Goal: Information Seeking & Learning: Learn about a topic

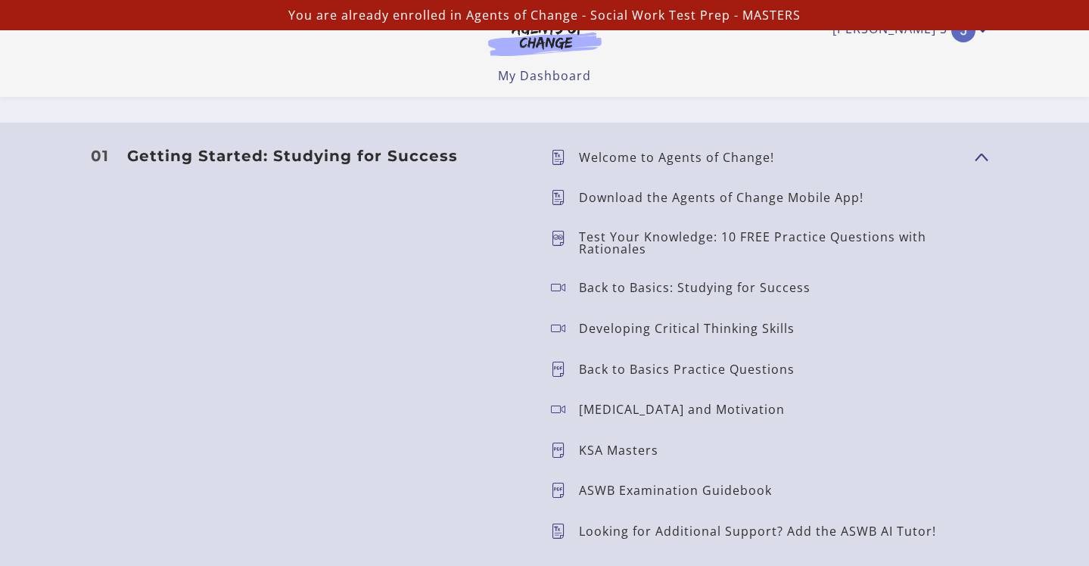
scroll to position [1492, 0]
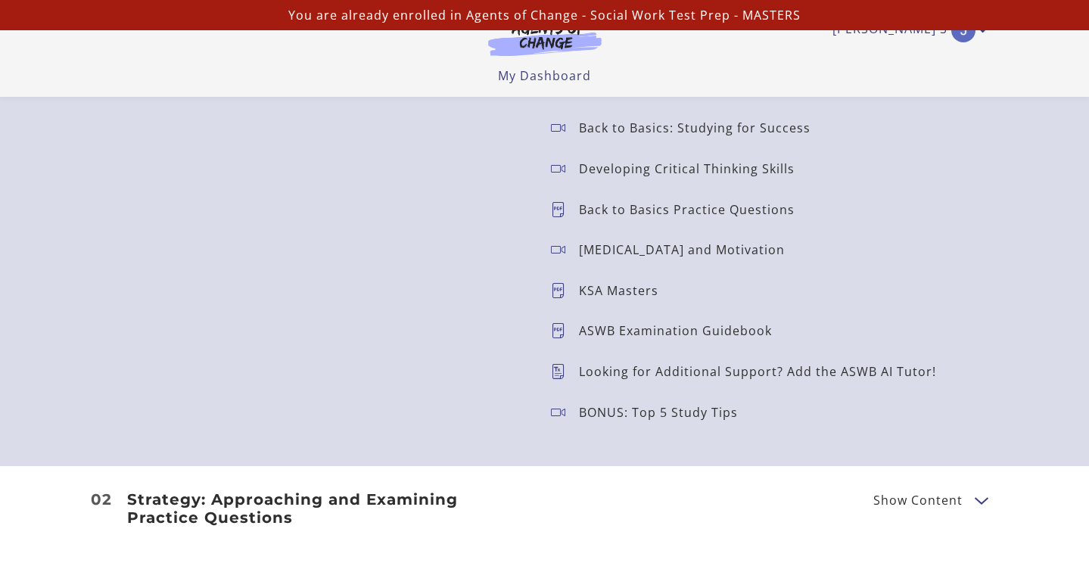
click at [592, 287] on p "KSA Masters" at bounding box center [625, 291] width 92 height 12
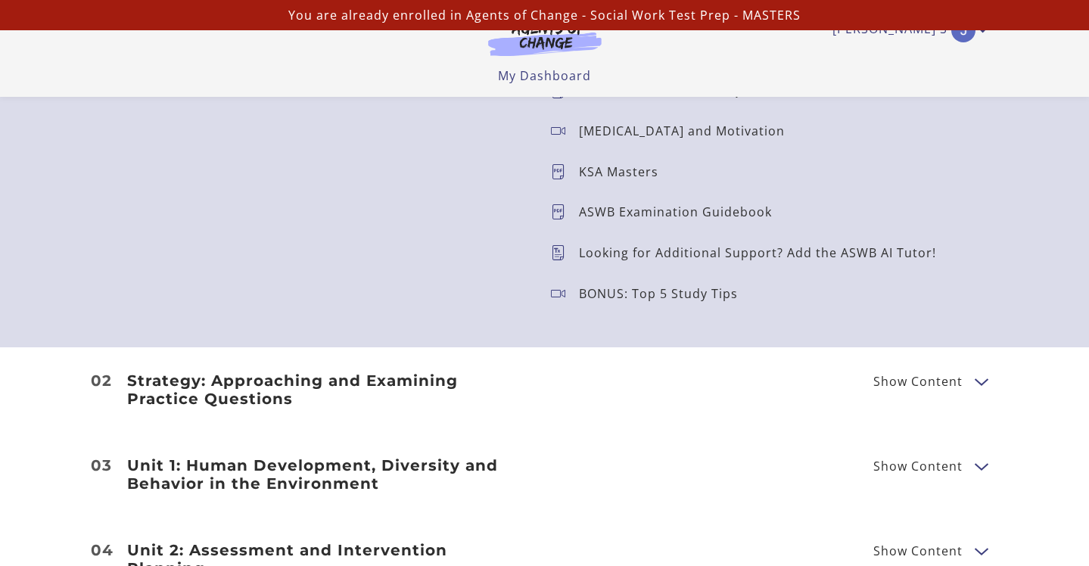
scroll to position [1833, 0]
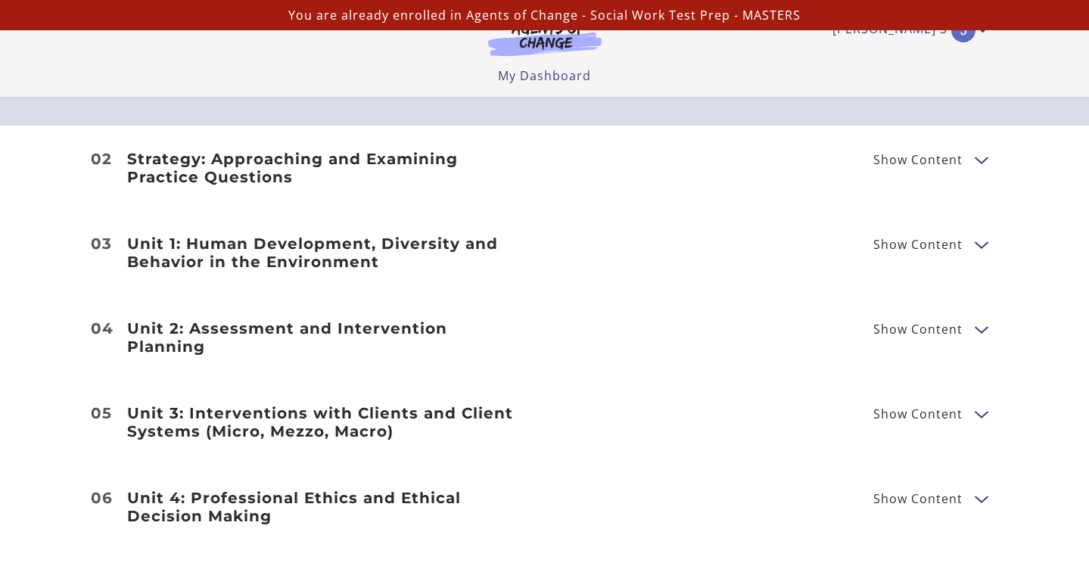
click at [299, 154] on h3 "Strategy: Approaching and Examining Practice Questions" at bounding box center [327, 168] width 400 height 36
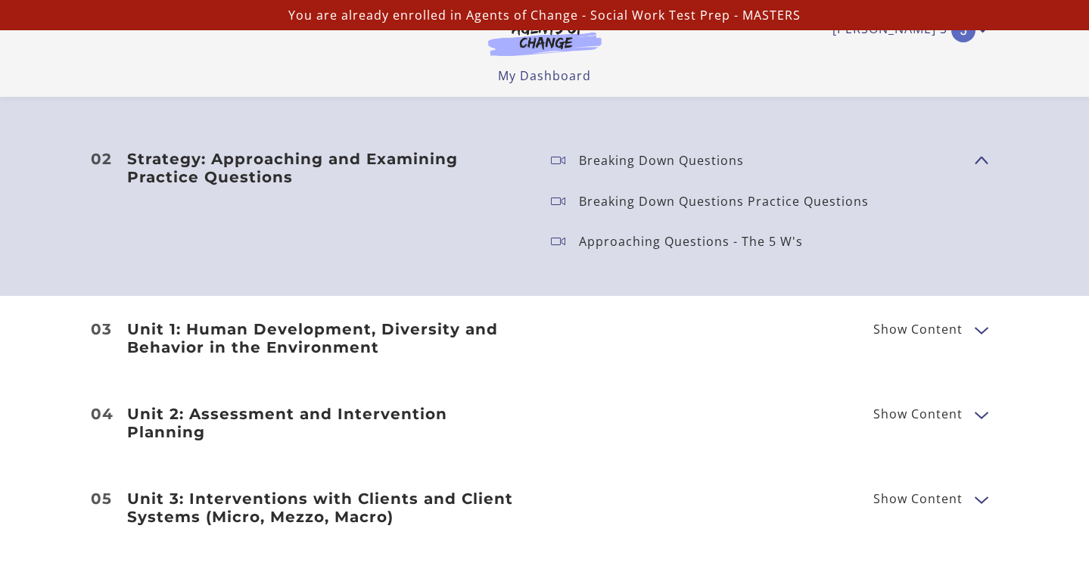
click at [615, 168] on div "Breaking Down Questions" at bounding box center [667, 160] width 177 height 21
click at [618, 216] on ul "Breaking Down Questions Breaking Down Questions Practice Questions Approaching …" at bounding box center [751, 211] width 424 height 122
click at [618, 235] on p "Approaching Questions - The 5 W's" at bounding box center [697, 241] width 236 height 12
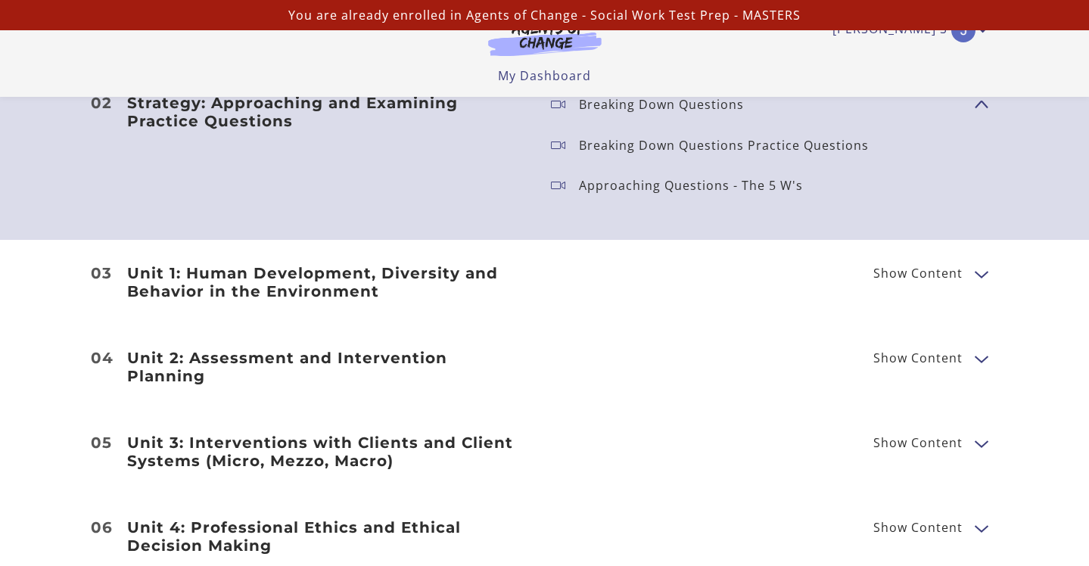
scroll to position [1890, 0]
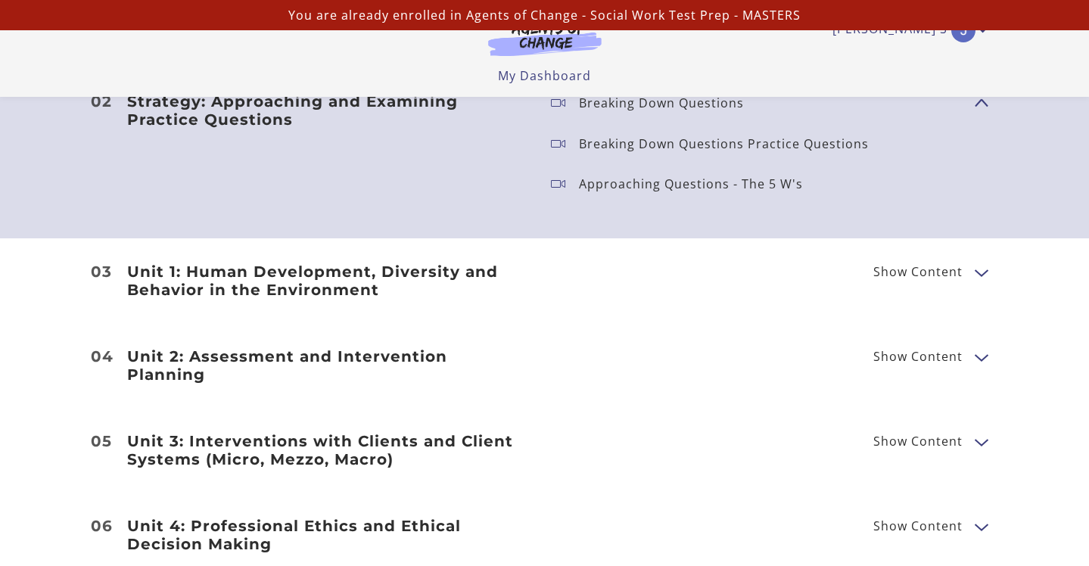
click at [533, 289] on header "Unit 1: Human Development, Diversity and Behavior in the Environment Show Conte…" at bounding box center [327, 281] width 424 height 36
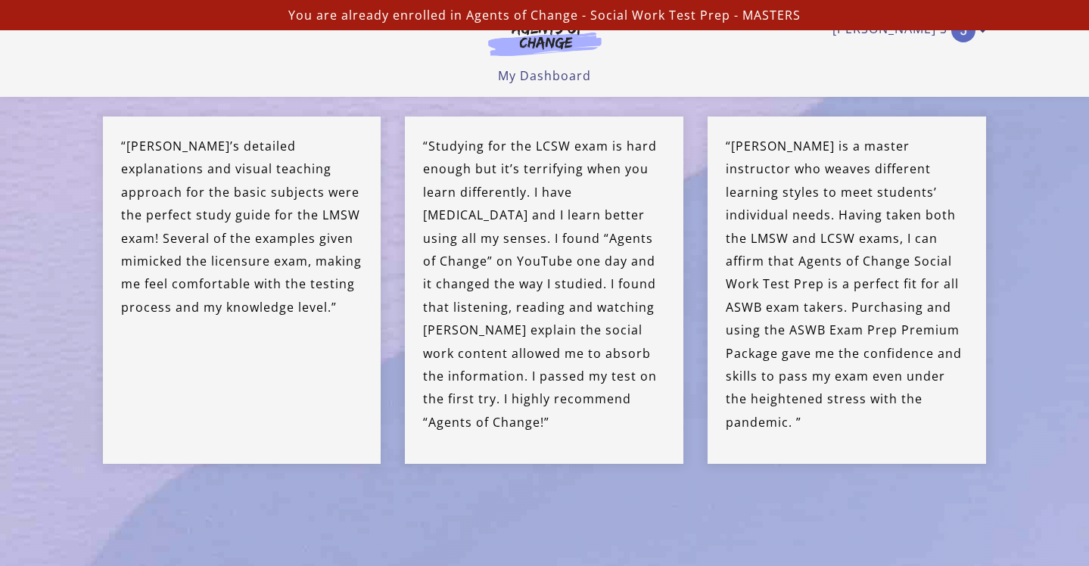
scroll to position [4451, 0]
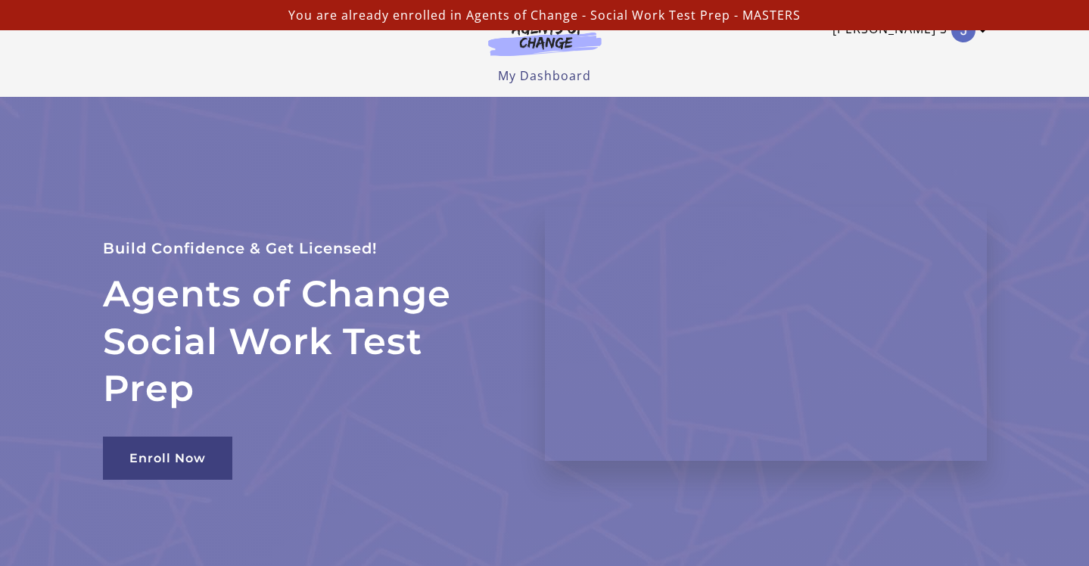
click at [959, 34] on img "Toggle menu" at bounding box center [963, 30] width 24 height 24
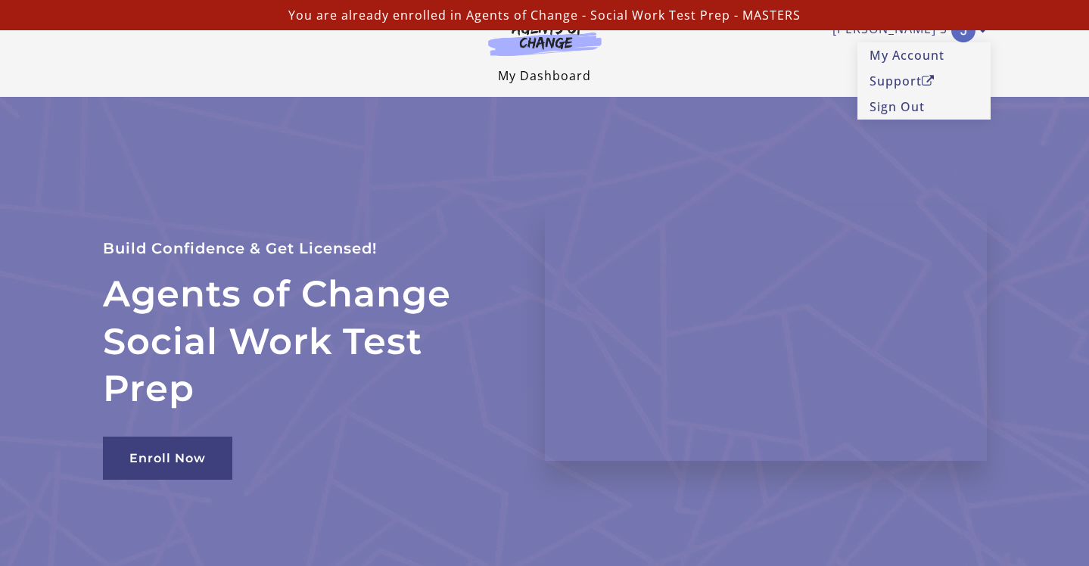
click at [553, 77] on link "My Dashboard" at bounding box center [544, 75] width 93 height 17
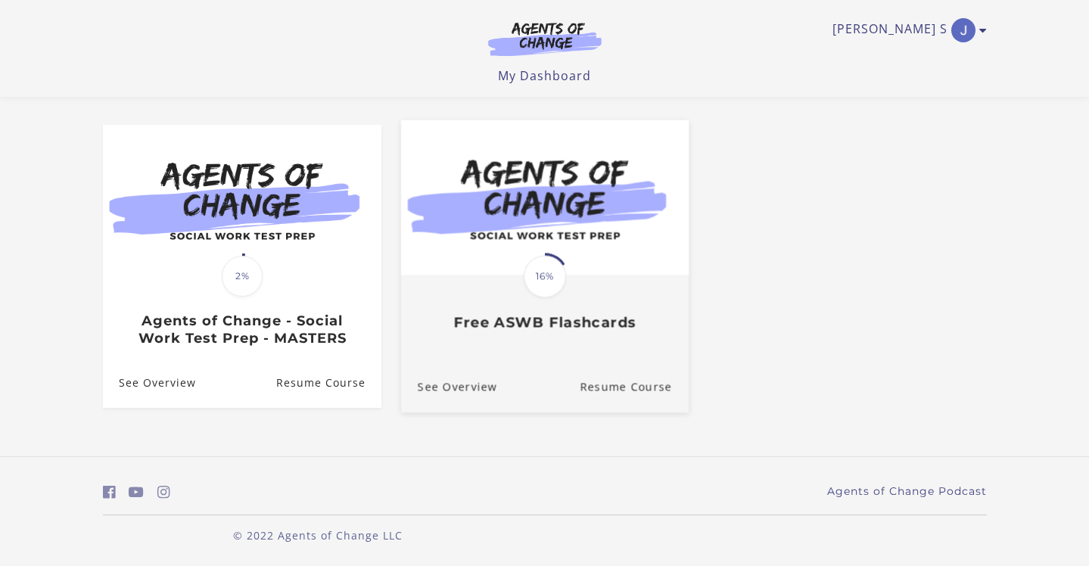
scroll to position [112, 0]
click at [505, 327] on h3 "Free ASWB Flashcards" at bounding box center [544, 322] width 254 height 17
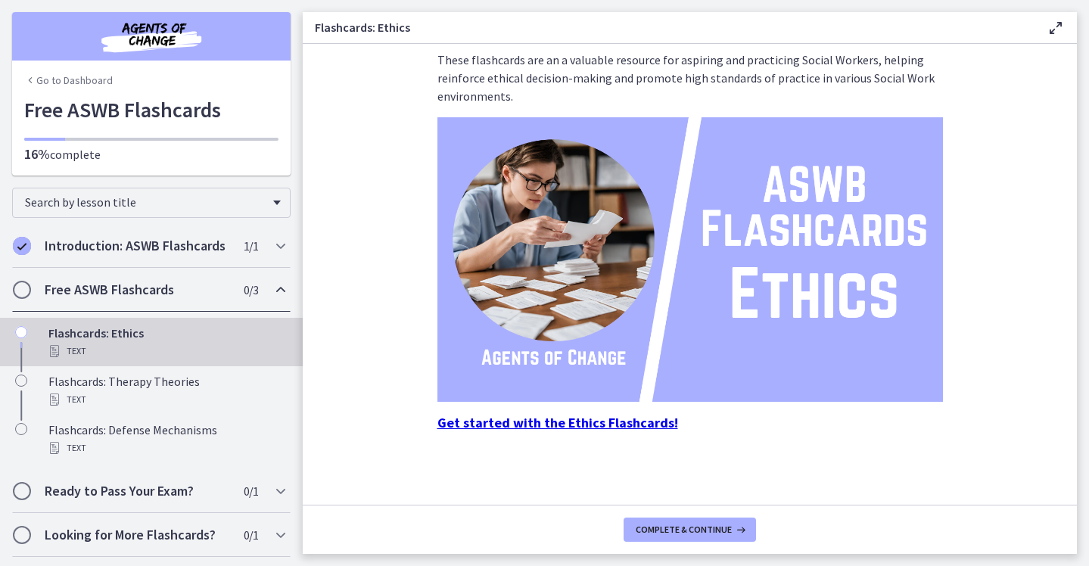
scroll to position [120, 0]
click at [167, 291] on h2 "Free ASWB Flashcards" at bounding box center [137, 290] width 185 height 18
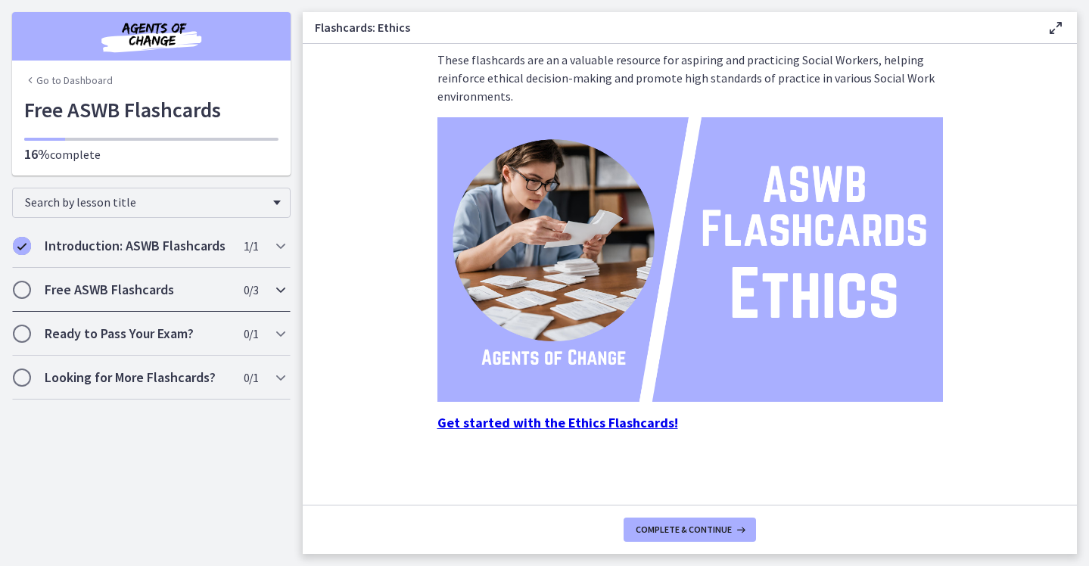
click at [167, 291] on h2 "Free ASWB Flashcards" at bounding box center [137, 290] width 185 height 18
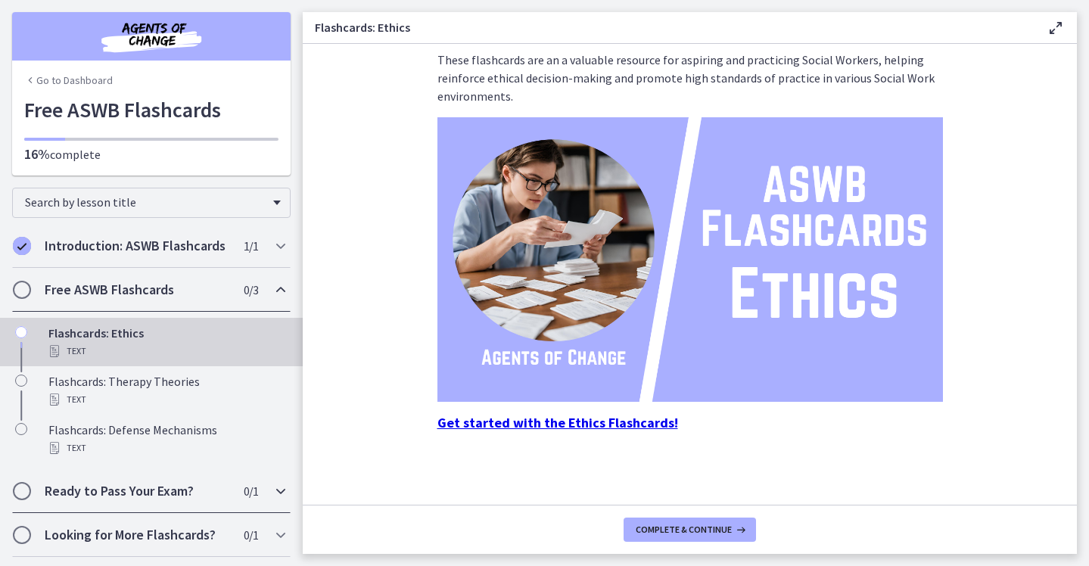
click at [260, 486] on div "Ready to Pass Your Exam? 0 / 1 Completed" at bounding box center [151, 491] width 279 height 44
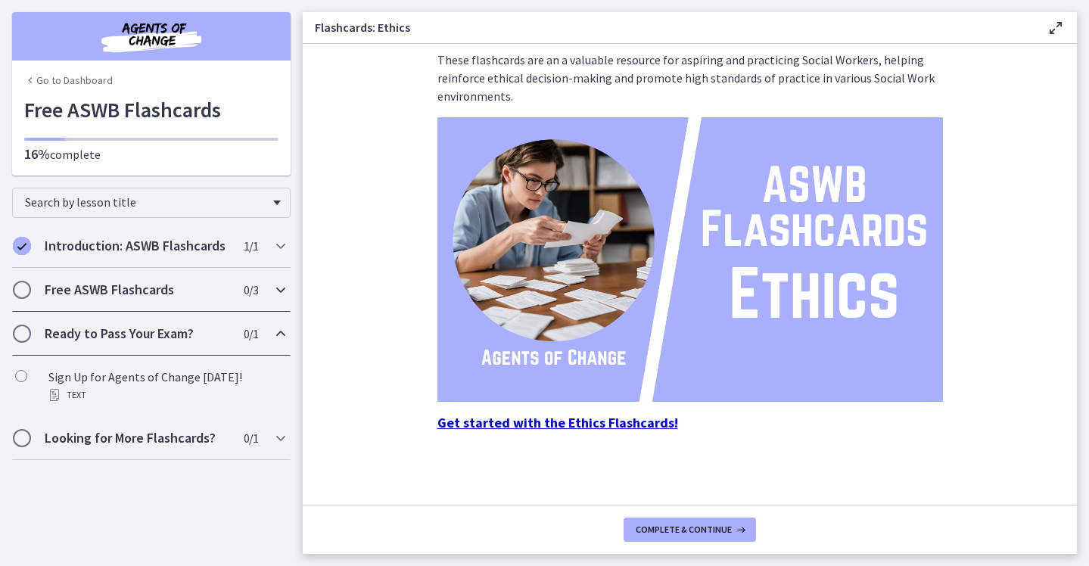
click at [106, 288] on h2 "Free ASWB Flashcards" at bounding box center [137, 290] width 185 height 18
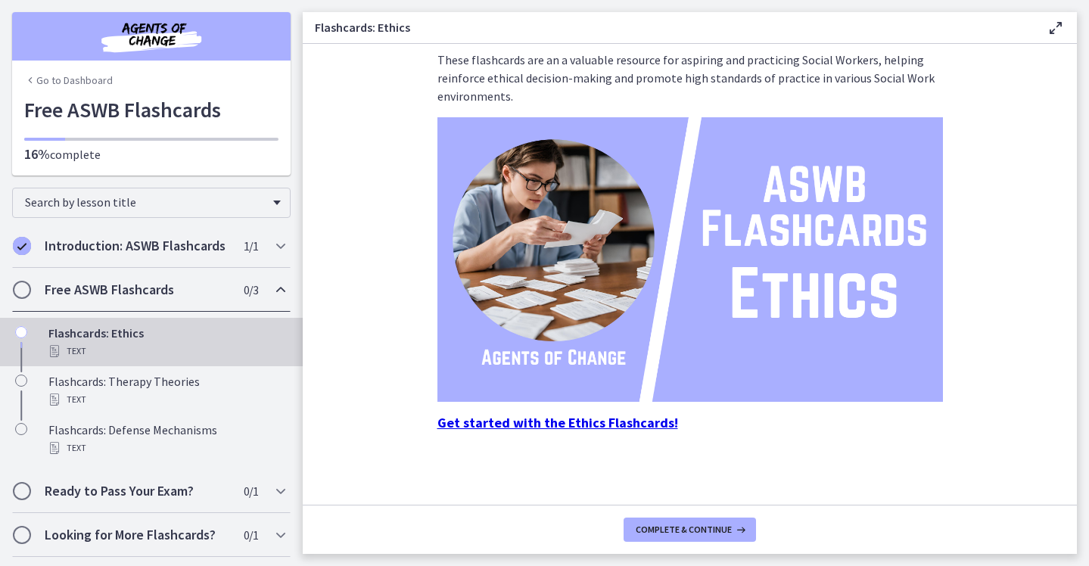
click at [545, 418] on strong "Get started with the Ethics Flashcards!" at bounding box center [558, 422] width 241 height 17
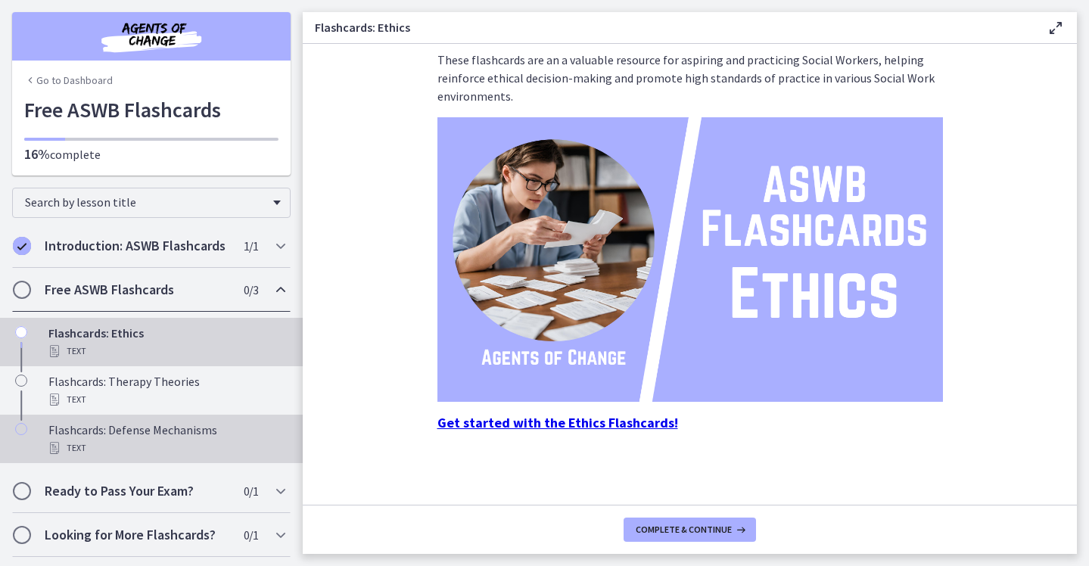
scroll to position [0, 0]
